Goal: Find specific page/section: Find specific page/section

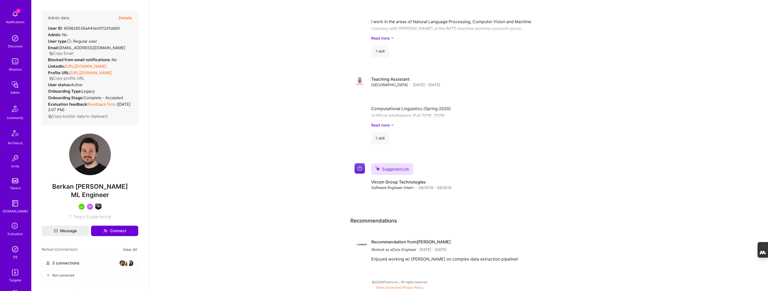
scroll to position [22, 0]
click at [15, 251] on img at bounding box center [15, 249] width 10 height 10
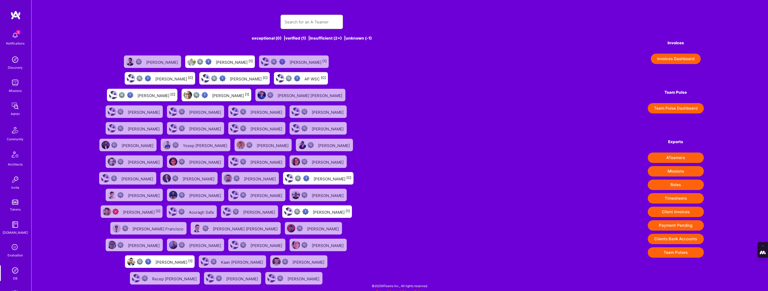
click at [305, 24] on input "text" at bounding box center [311, 21] width 54 height 13
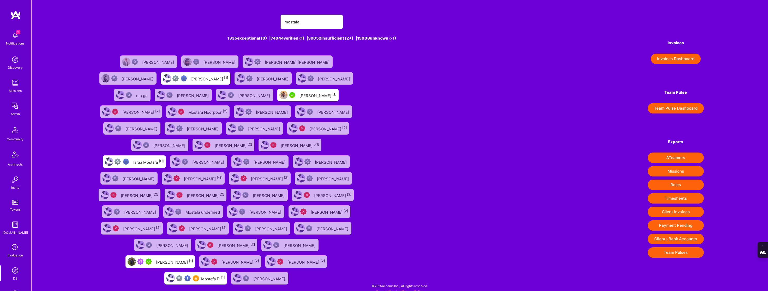
type input "[EMAIL_ADDRESS][DOMAIN_NAME]"
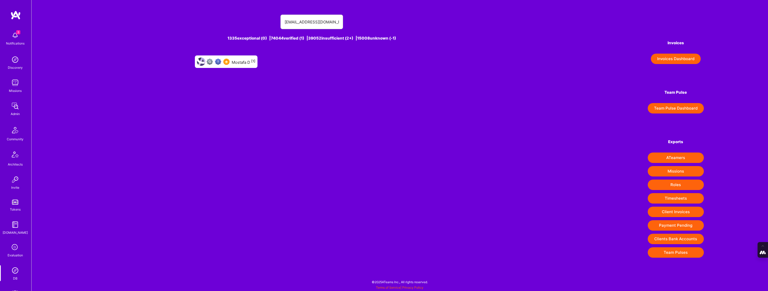
click at [228, 67] on div "Mostafa D [1]" at bounding box center [226, 62] width 63 height 13
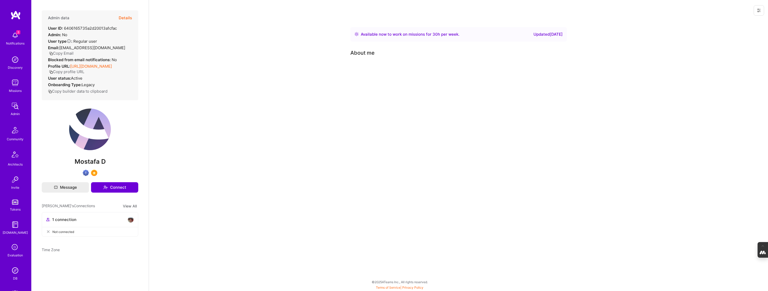
click at [14, 272] on img at bounding box center [15, 271] width 10 height 10
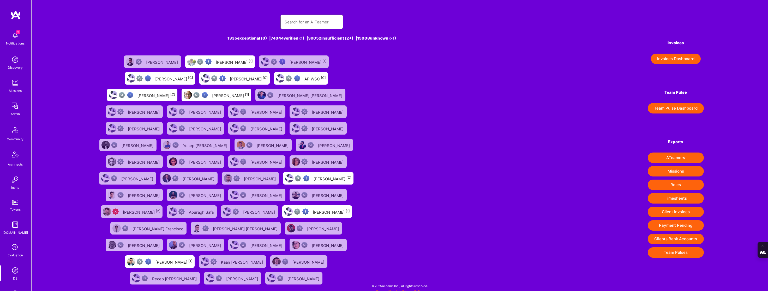
click at [300, 20] on input "text" at bounding box center [311, 21] width 54 height 13
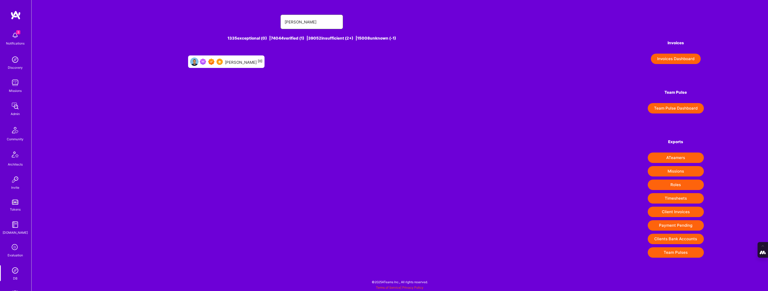
type input "[PERSON_NAME]"
click at [244, 63] on div "[PERSON_NAME] [0]" at bounding box center [244, 61] width 38 height 7
